Goal: Information Seeking & Learning: Learn about a topic

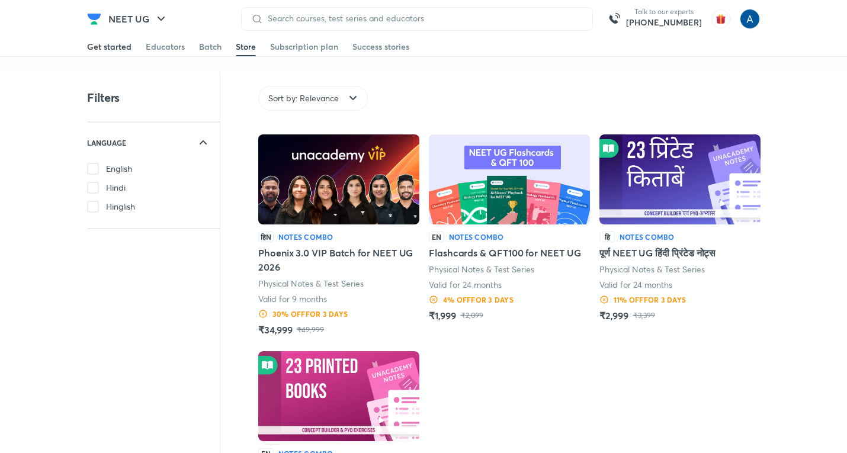
click at [121, 46] on div "Get started" at bounding box center [109, 47] width 44 height 12
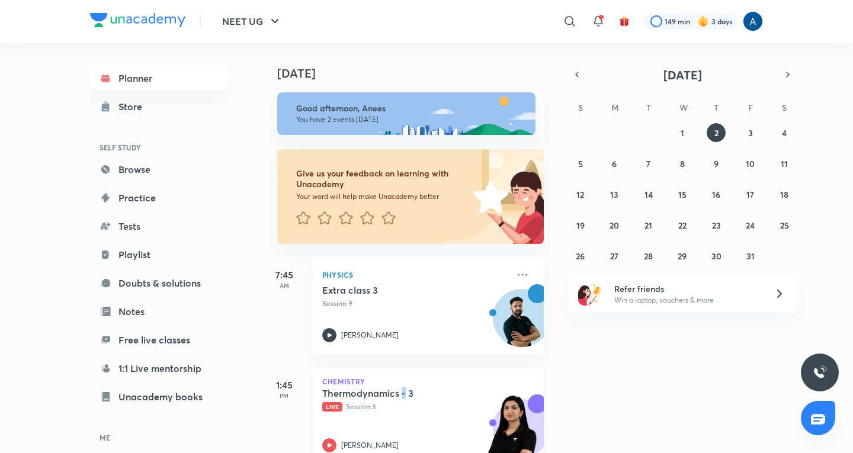
click at [402, 397] on h5 "Thermodynamics - 3" at bounding box center [395, 393] width 147 height 12
